Goal: Task Accomplishment & Management: Manage account settings

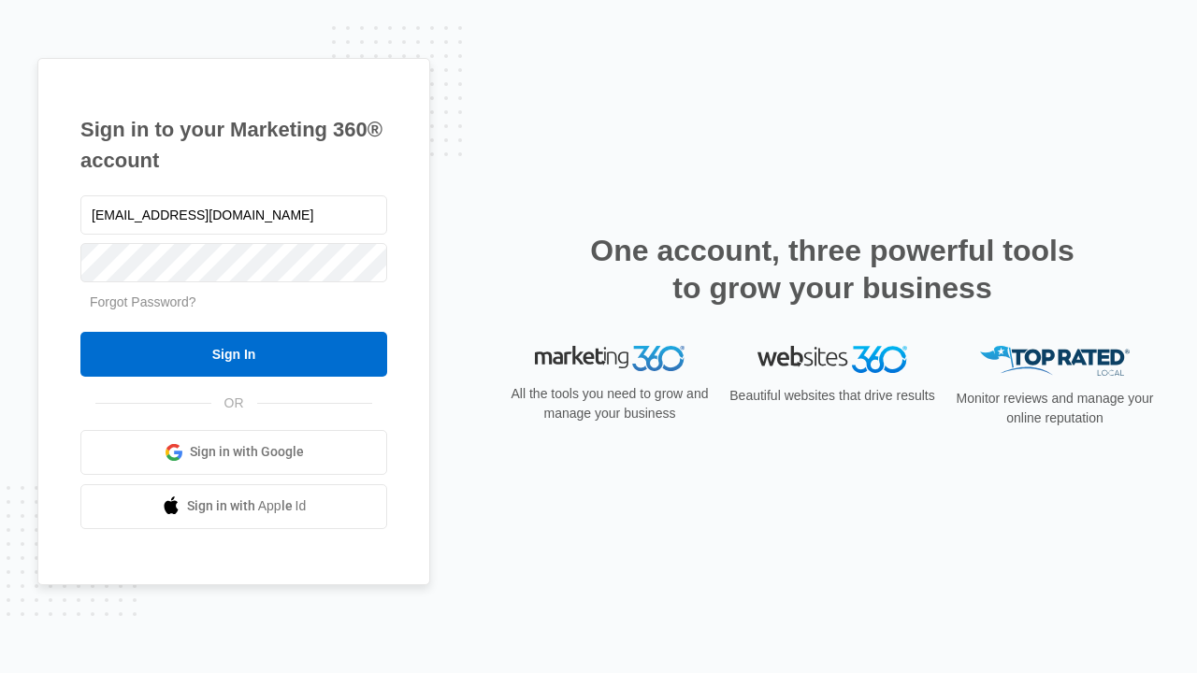
type input "dankie614@gmail.com"
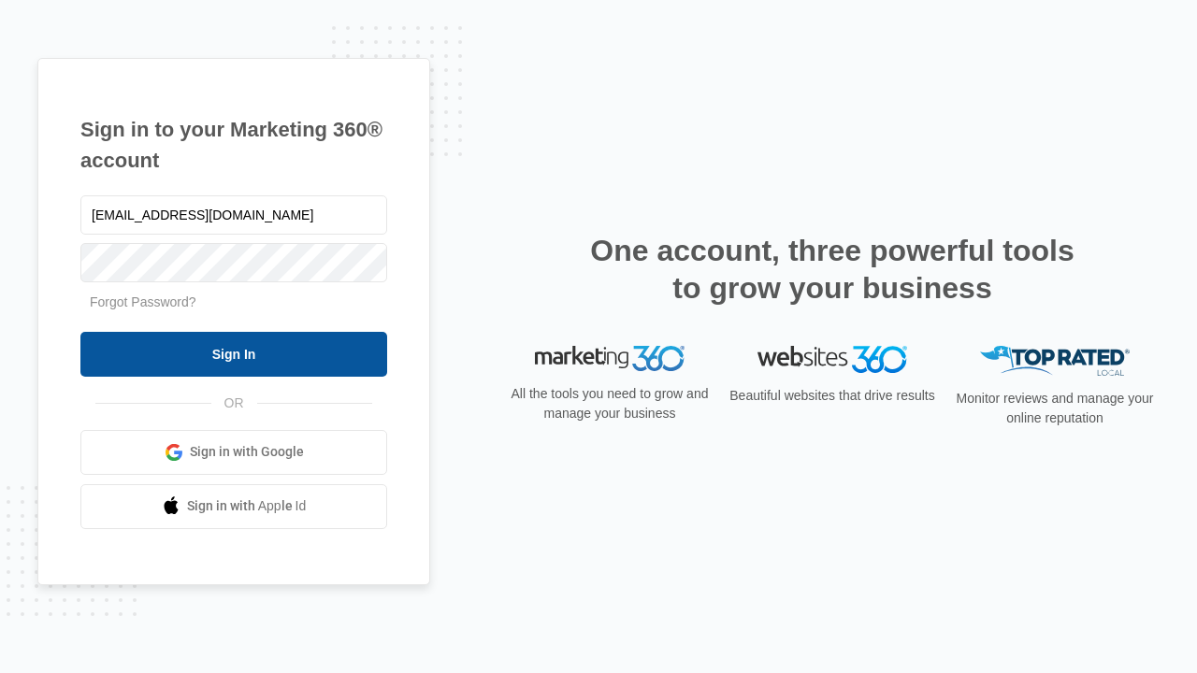
click at [234, 353] on input "Sign In" at bounding box center [233, 354] width 307 height 45
